Goal: Information Seeking & Learning: Find specific fact

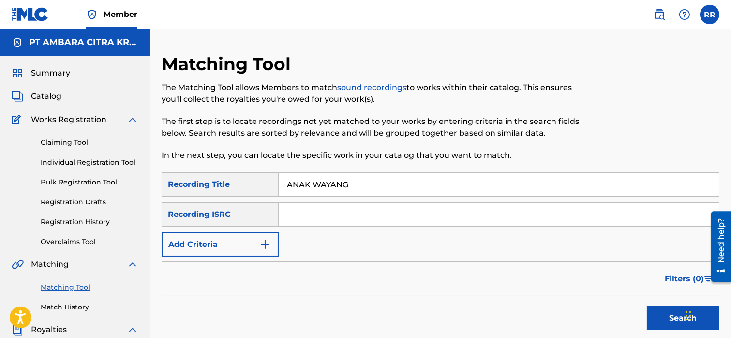
click at [321, 182] on input "ANAK WAYANG" at bounding box center [499, 184] width 440 height 23
type input "A"
type input "h"
type input "HIO"
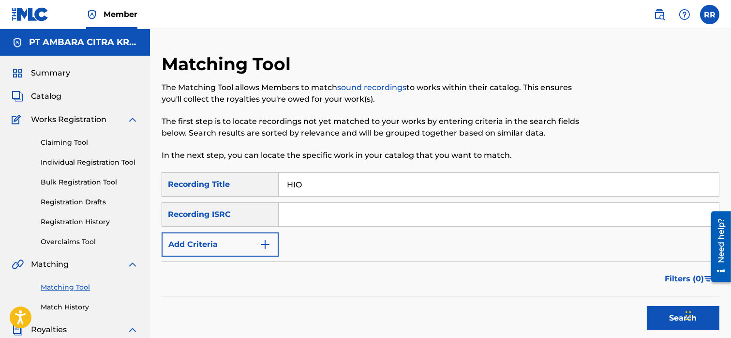
click at [647, 306] on button "Search" at bounding box center [683, 318] width 73 height 24
click at [297, 220] on input "Search Form" at bounding box center [499, 214] width 440 height 23
click at [225, 249] on button "Add Criteria" at bounding box center [220, 244] width 117 height 24
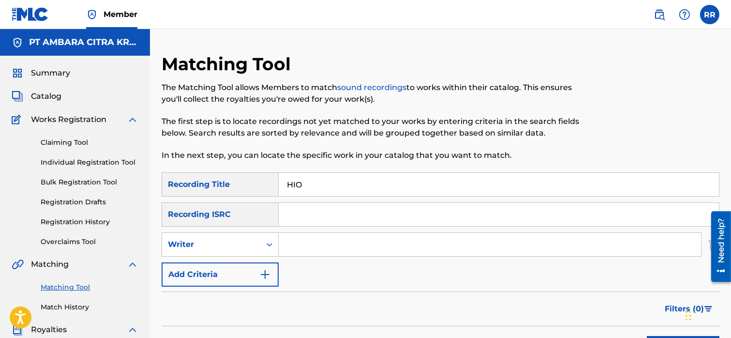
click at [301, 251] on input "Search Form" at bounding box center [490, 244] width 422 height 23
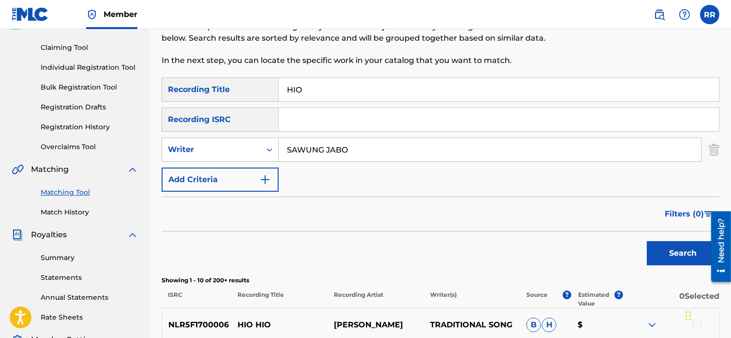
scroll to position [118, 0]
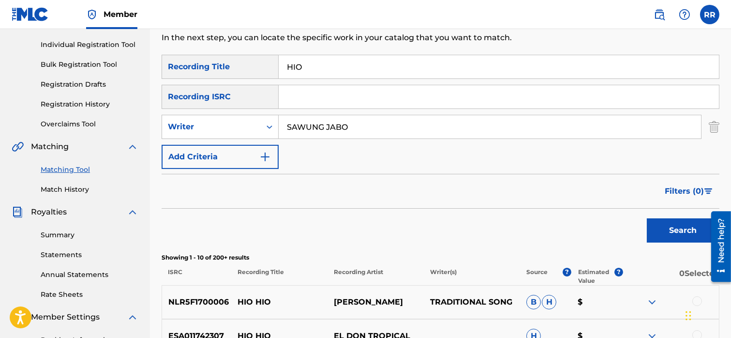
click at [658, 240] on button "Search" at bounding box center [683, 230] width 73 height 24
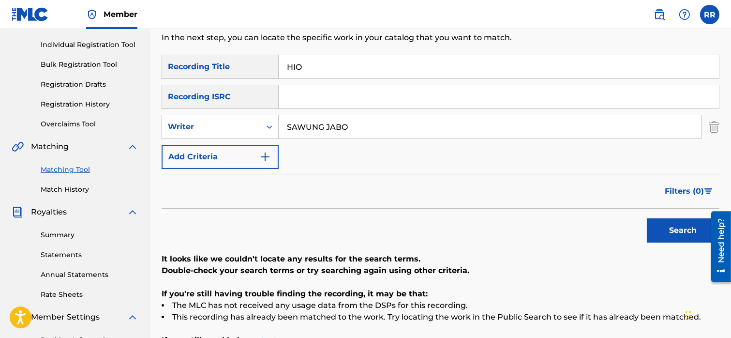
scroll to position [85, 0]
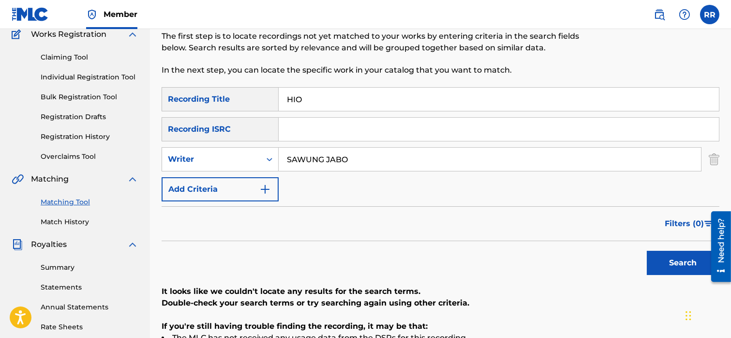
click at [327, 160] on input "SAWUNG JABO" at bounding box center [490, 158] width 422 height 23
type input "i"
type input "IWAN FALS"
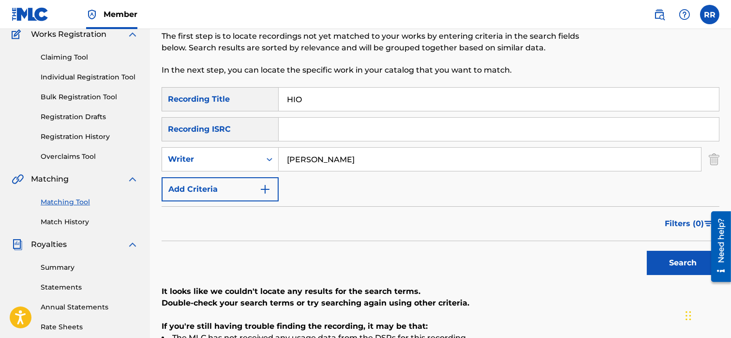
click at [663, 255] on button "Search" at bounding box center [683, 262] width 73 height 24
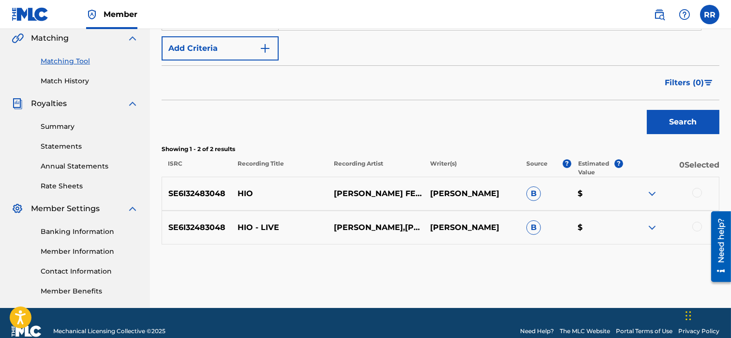
scroll to position [242, 0]
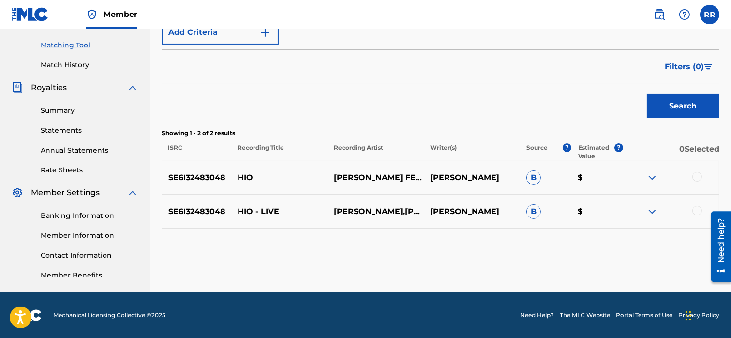
click at [655, 177] on img at bounding box center [652, 178] width 12 height 12
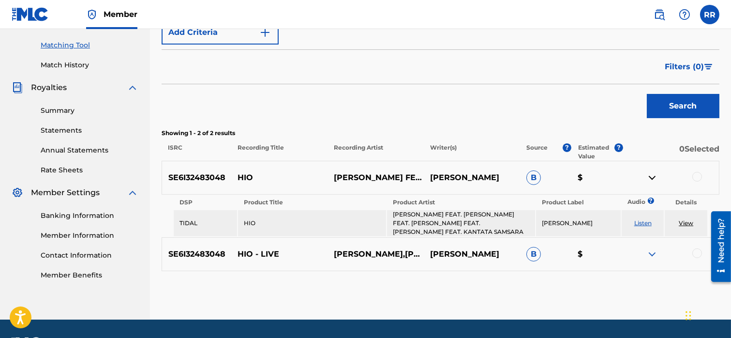
click at [653, 251] on img at bounding box center [652, 254] width 12 height 12
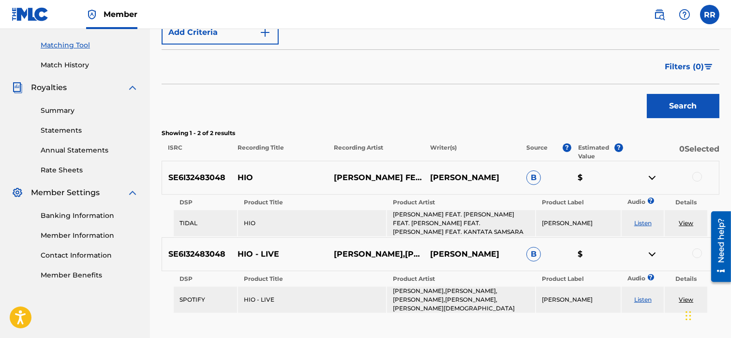
scroll to position [301, 0]
